Goal: Navigation & Orientation: Find specific page/section

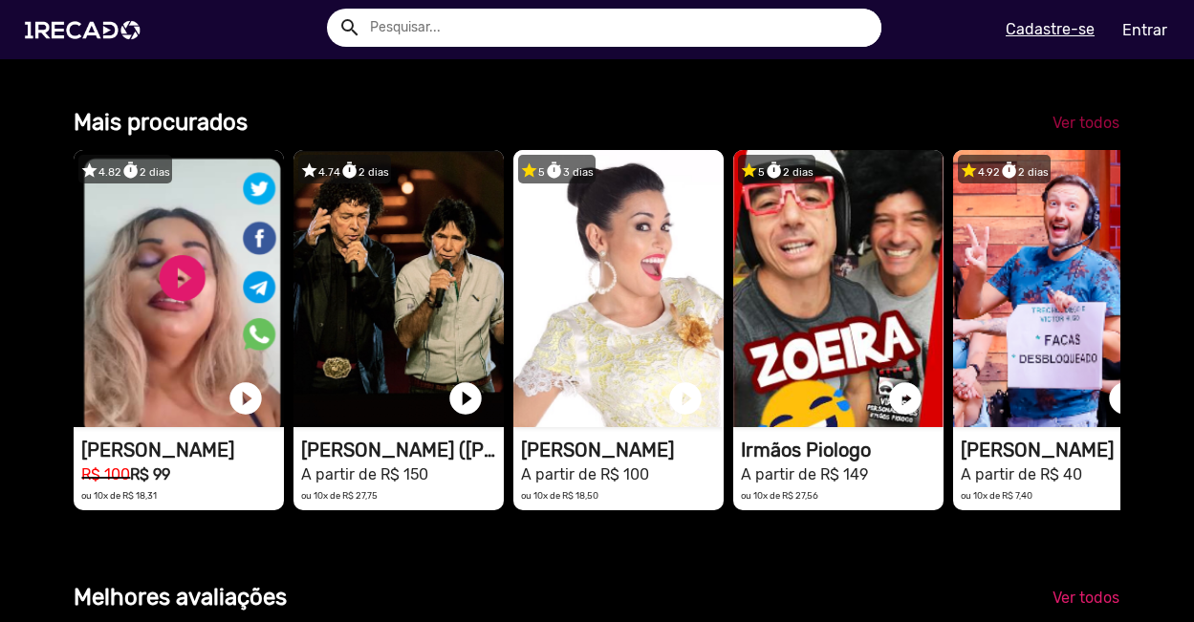
click at [1069, 141] on link "Ver todos" at bounding box center [1086, 123] width 98 height 34
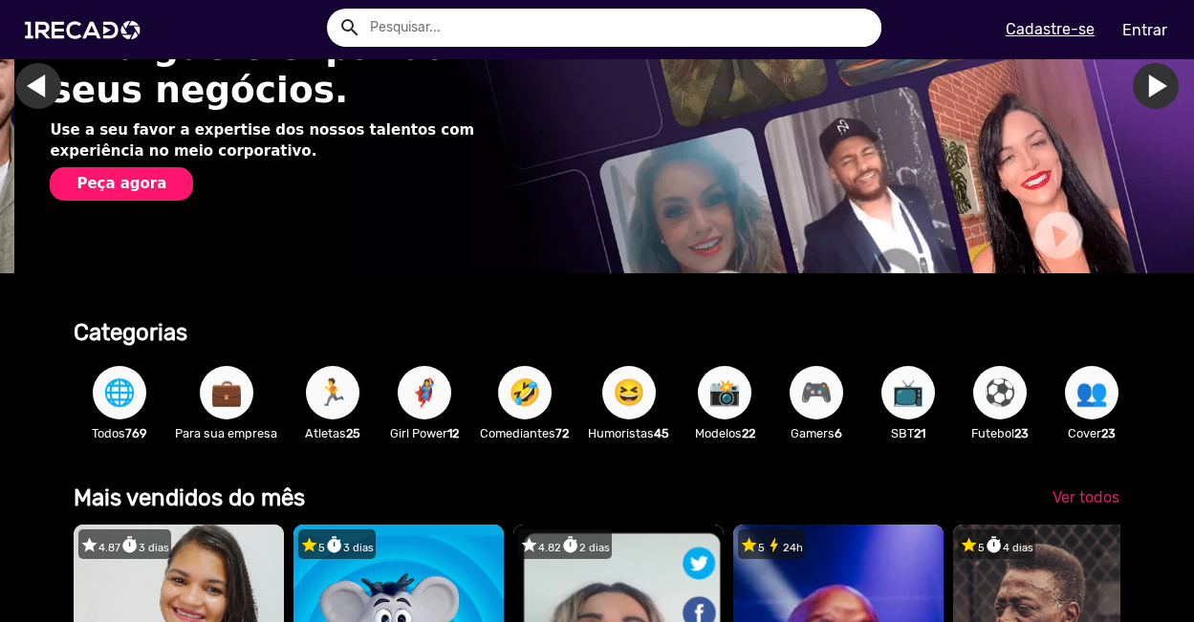
click at [346, 411] on button "🏃" at bounding box center [333, 393] width 54 height 54
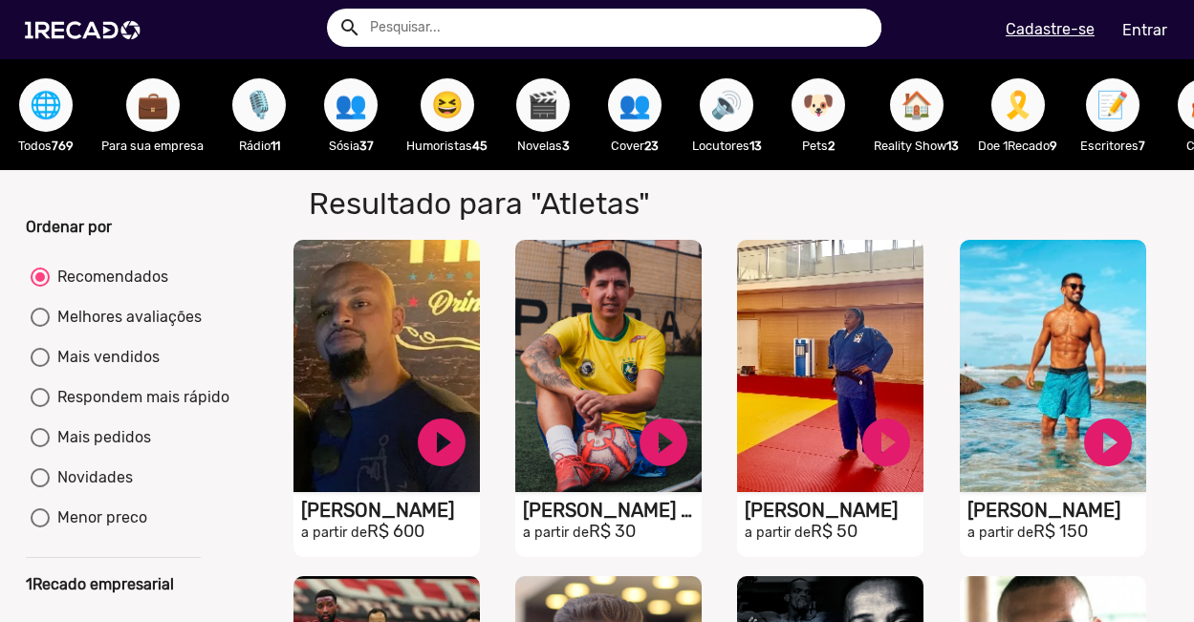
click at [713, 122] on span "🔊" at bounding box center [726, 105] width 33 height 54
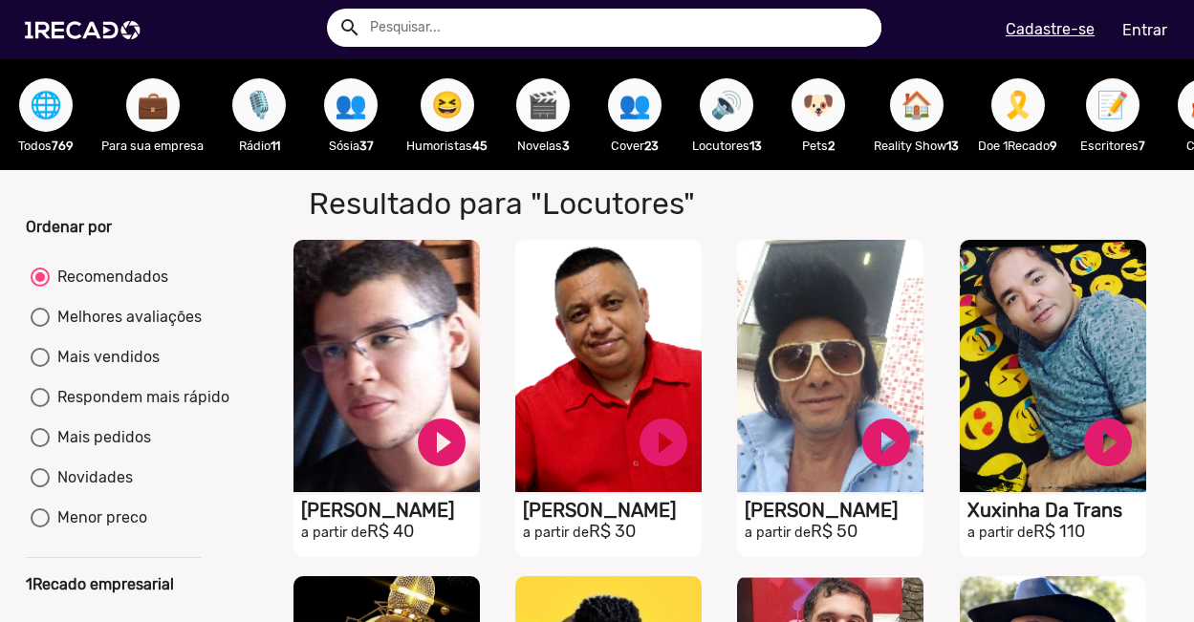
click at [545, 106] on span "🎬" at bounding box center [543, 105] width 33 height 54
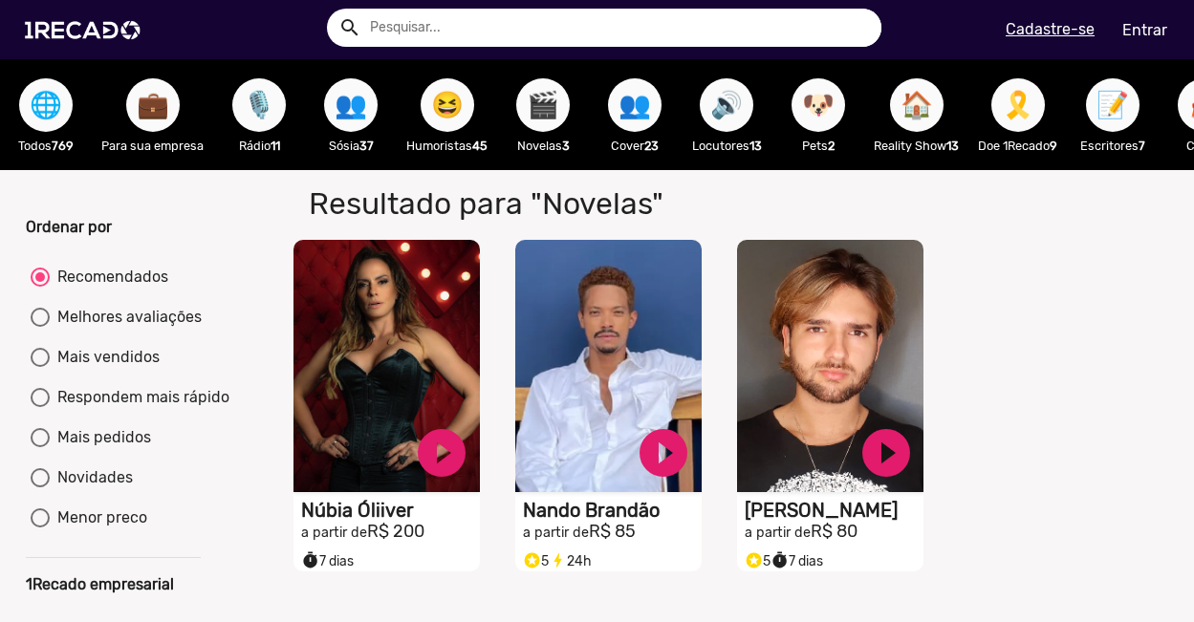
click at [464, 109] on span "😆" at bounding box center [447, 105] width 33 height 54
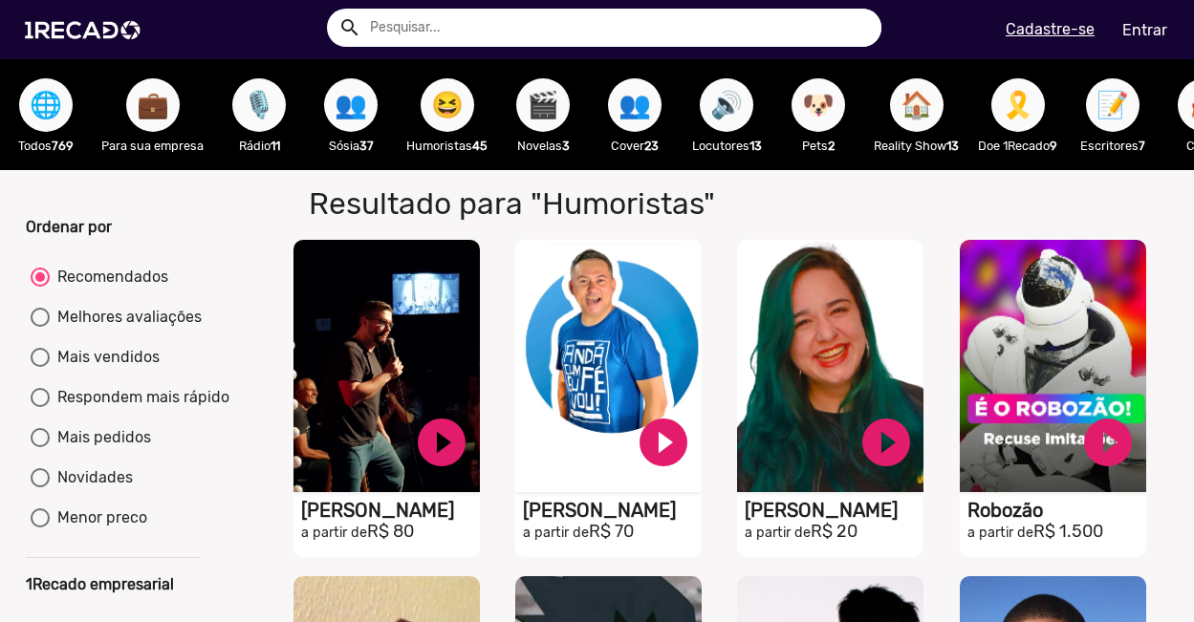
click at [799, 116] on button "🐶" at bounding box center [819, 105] width 54 height 54
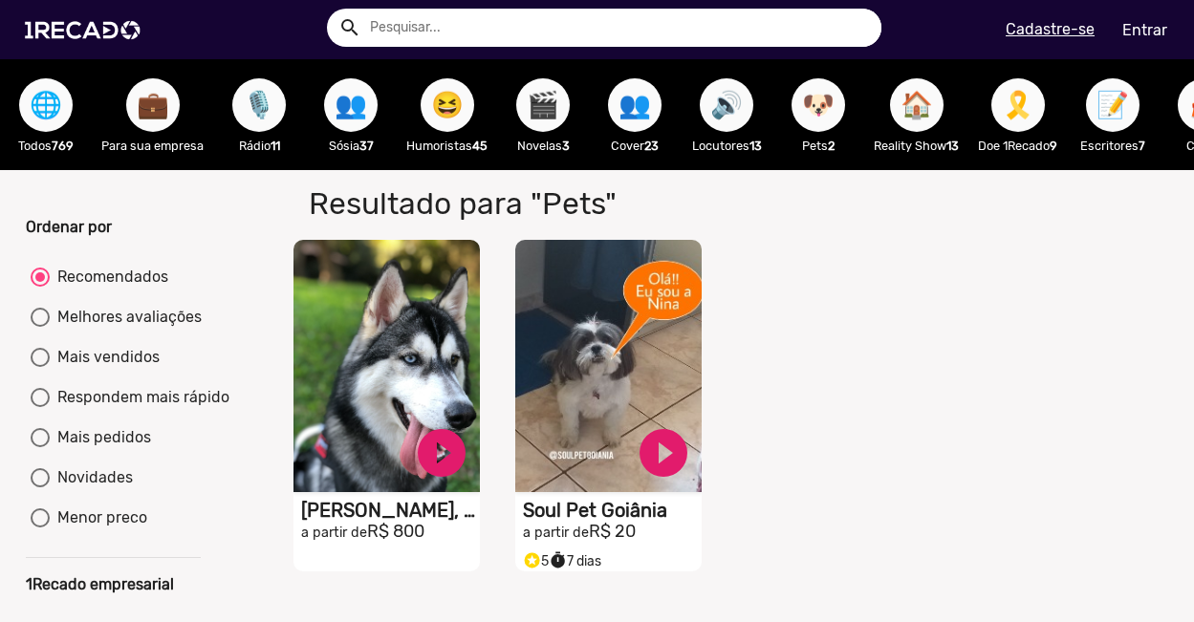
click at [265, 98] on span "🎙️" at bounding box center [259, 105] width 33 height 54
